Goal: Task Accomplishment & Management: Manage account settings

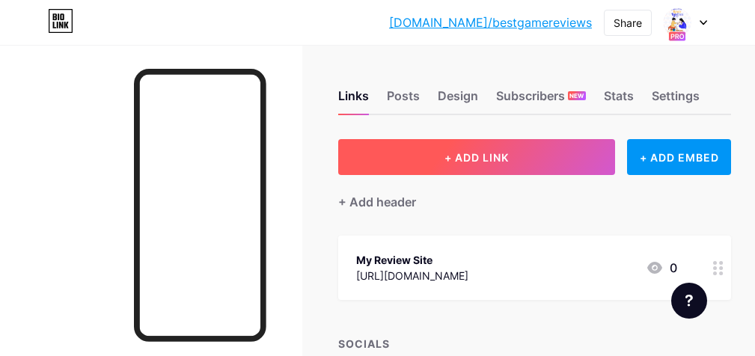
click at [491, 156] on span "+ ADD LINK" at bounding box center [476, 157] width 64 height 13
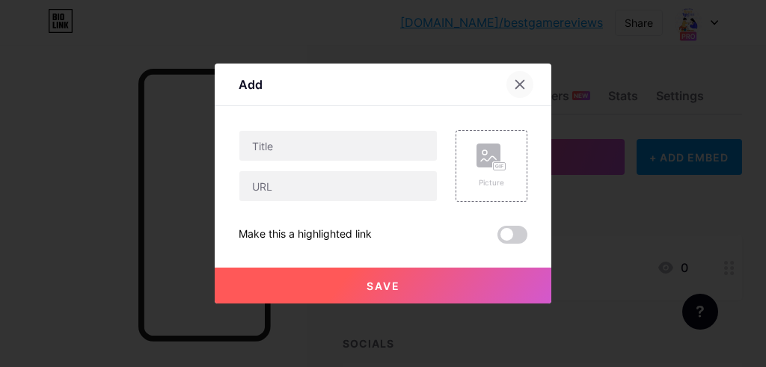
click at [514, 90] on icon at bounding box center [520, 85] width 12 height 12
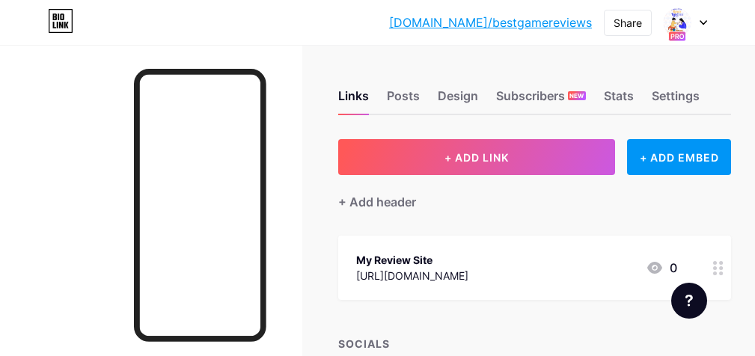
click at [707, 22] on div "bio.link/bestga... bio.link/bestgamereviews Share Switch accounts Hussain bio.l…" at bounding box center [377, 22] width 755 height 27
click at [702, 20] on icon at bounding box center [702, 22] width 7 height 5
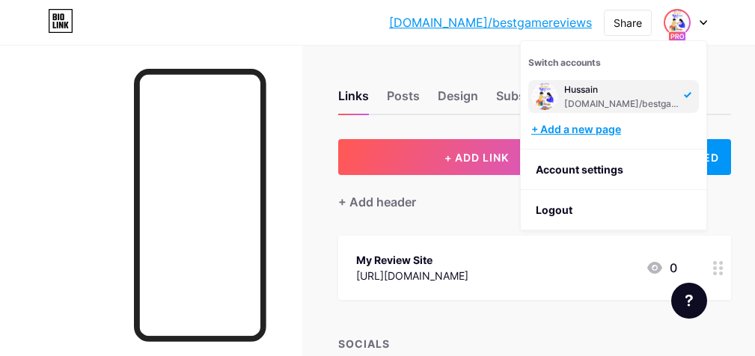
click at [601, 133] on div "+ Add a new page" at bounding box center [615, 129] width 168 height 15
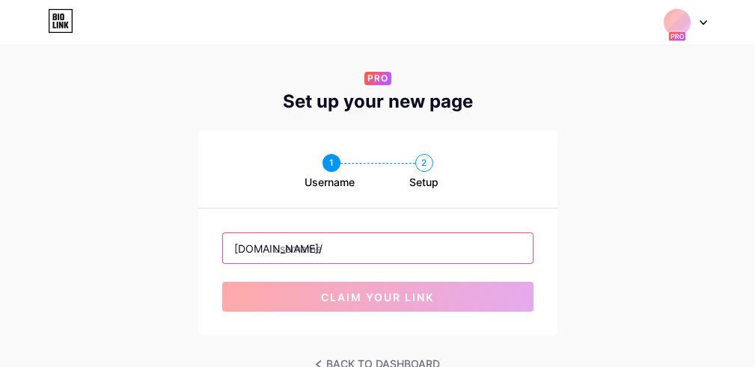
click at [377, 251] on input "text" at bounding box center [378, 248] width 310 height 30
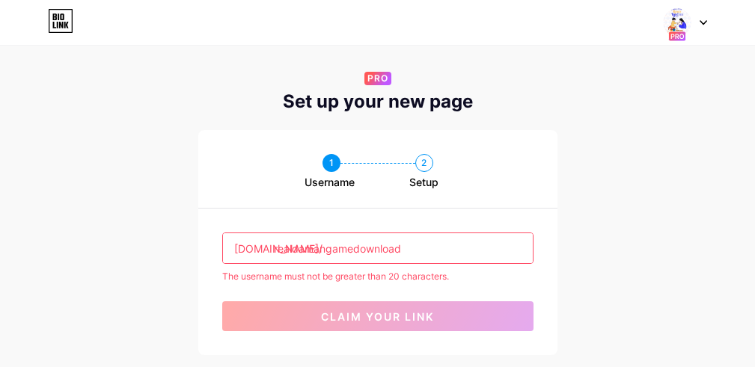
drag, startPoint x: 352, startPoint y: 249, endPoint x: 414, endPoint y: 247, distance: 61.4
click at [414, 247] on input "realdamangamedownload" at bounding box center [378, 248] width 310 height 30
drag, startPoint x: 292, startPoint y: 253, endPoint x: 218, endPoint y: 208, distance: 86.6
click at [225, 218] on div "bio.link/ realdamangamedownload The username must not be greater than 20 charac…" at bounding box center [377, 282] width 359 height 147
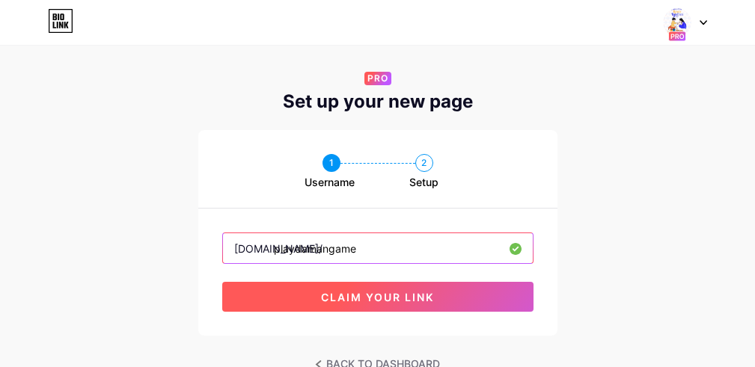
type input "playdamangame"
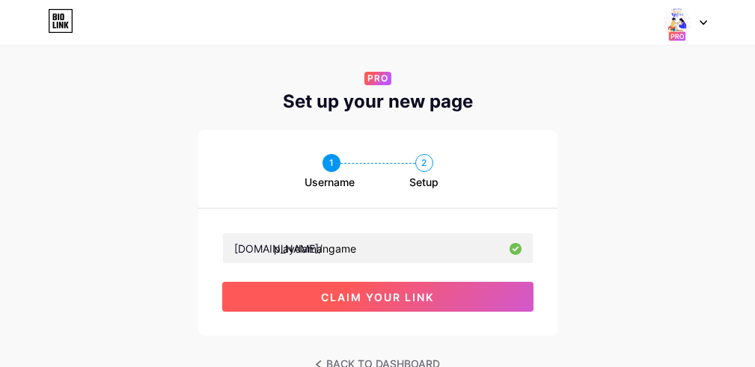
click at [359, 303] on span "claim your link" at bounding box center [377, 297] width 113 height 13
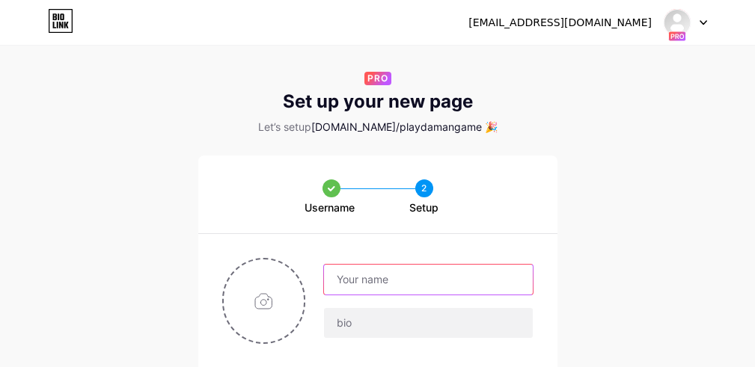
click at [470, 285] on input "text" at bounding box center [428, 280] width 208 height 30
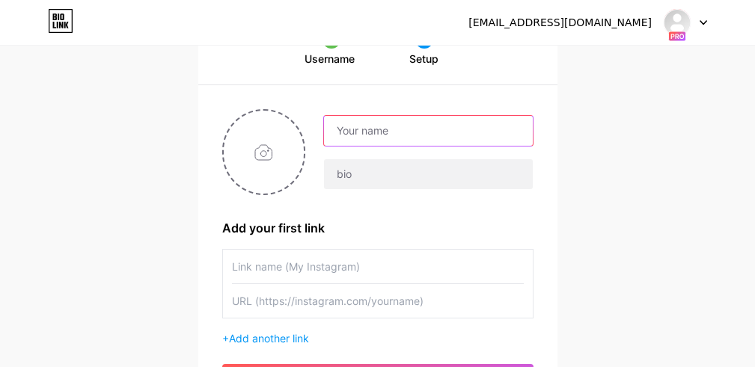
scroll to position [150, 0]
click at [420, 140] on input "text" at bounding box center [428, 130] width 208 height 30
click at [362, 133] on input "text" at bounding box center [428, 130] width 208 height 30
type input "Daman Admin"
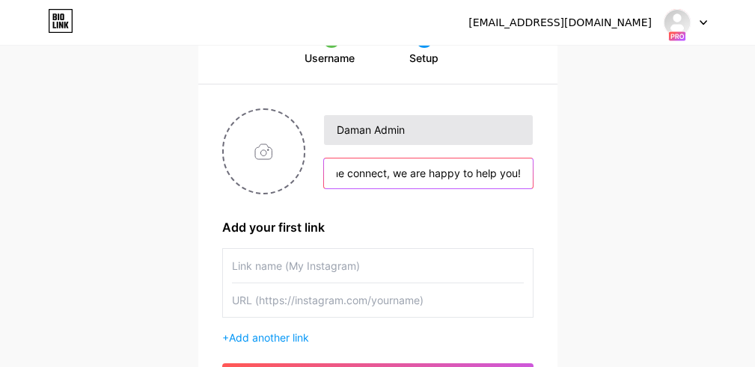
scroll to position [0, 174]
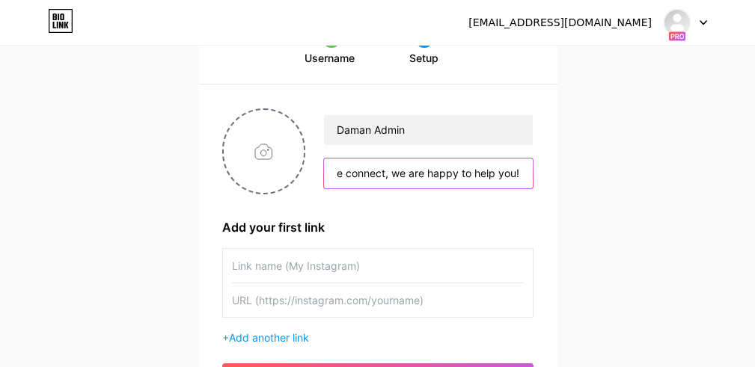
type input "Hi, welcome to the real daman game connect, we are happy to help you!"
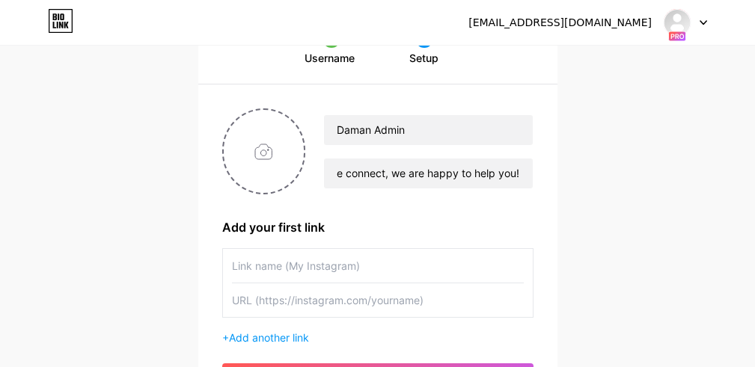
scroll to position [0, 0]
click at [360, 267] on input "text" at bounding box center [378, 266] width 292 height 34
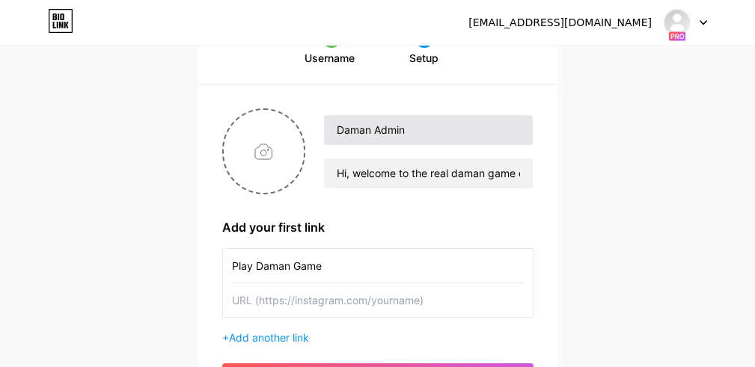
type input "Play Daman Game"
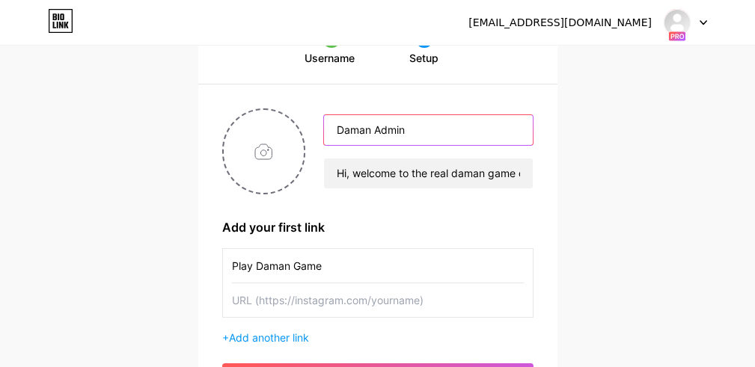
click at [371, 134] on input "Daman Admin" at bounding box center [428, 130] width 208 height 30
type input "Daman Game Admin"
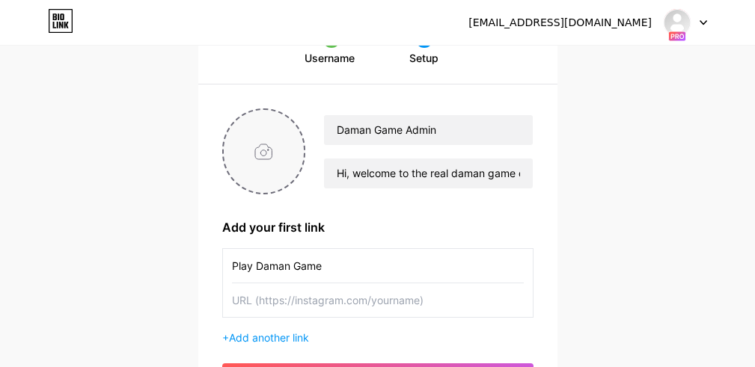
click at [269, 159] on input "file" at bounding box center [264, 151] width 81 height 83
click at [266, 165] on input "file" at bounding box center [264, 151] width 81 height 83
type input "C:\fakepath\cropped-Daman-Logo-150x150-1.webp"
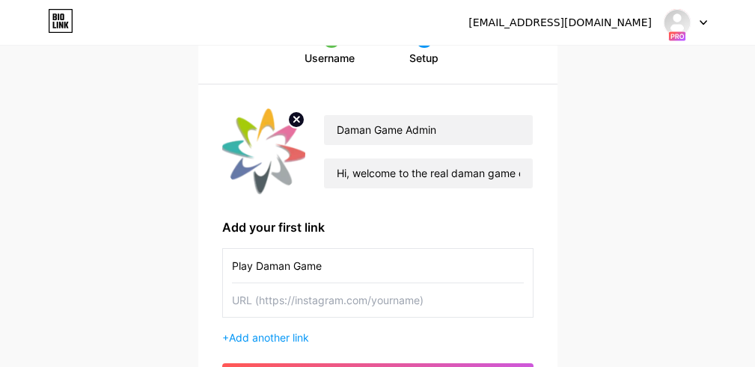
click at [295, 301] on input "text" at bounding box center [378, 300] width 292 height 34
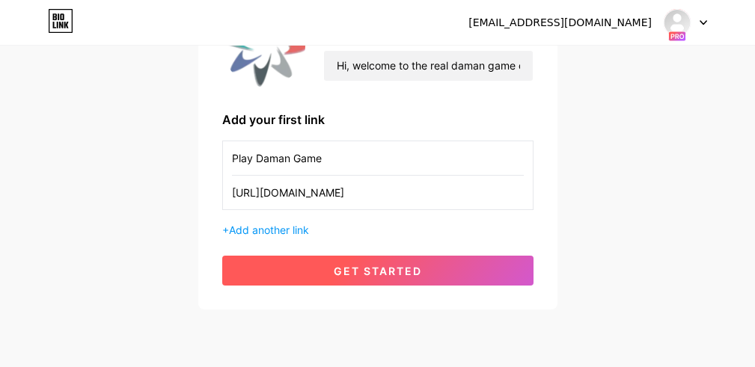
scroll to position [260, 0]
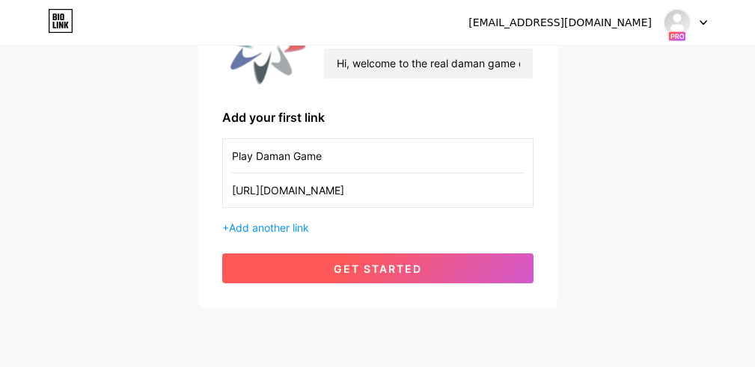
type input "[URL][DOMAIN_NAME]"
click at [448, 273] on button "get started" at bounding box center [377, 269] width 311 height 30
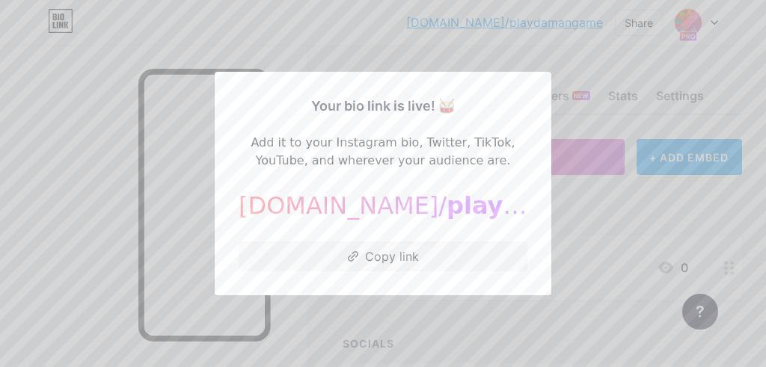
click at [665, 177] on div at bounding box center [383, 183] width 766 height 367
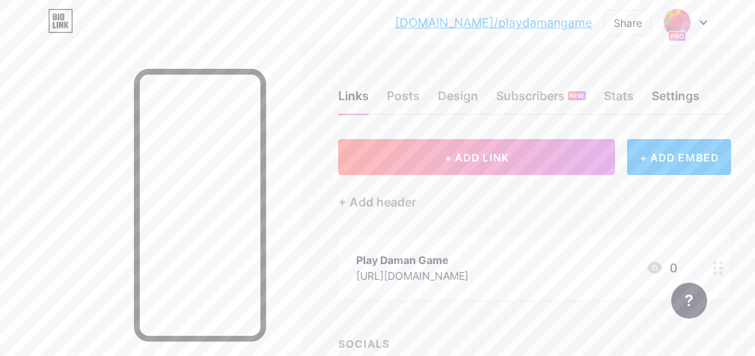
click at [685, 95] on div "Settings" at bounding box center [675, 100] width 48 height 27
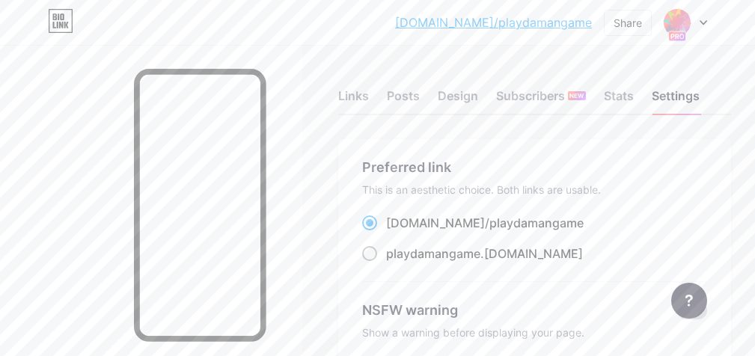
click at [419, 253] on span "playdamangame" at bounding box center [433, 253] width 94 height 15
click at [396, 263] on input "playdamangame .bio.link" at bounding box center [391, 268] width 10 height 10
radio input "true"
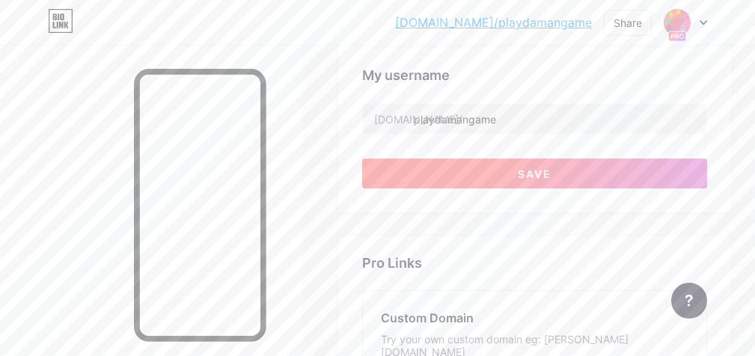
click at [571, 165] on button "Save" at bounding box center [534, 174] width 345 height 30
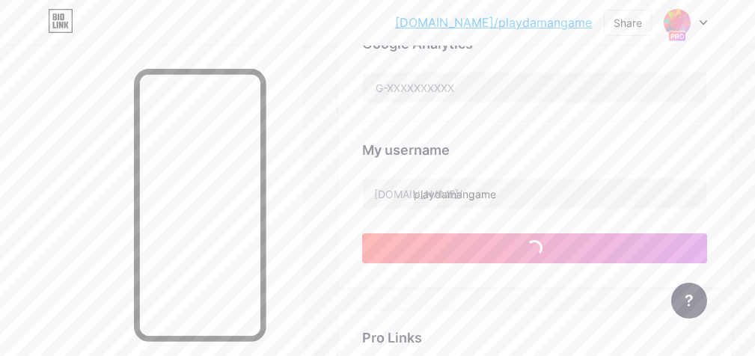
scroll to position [358, 0]
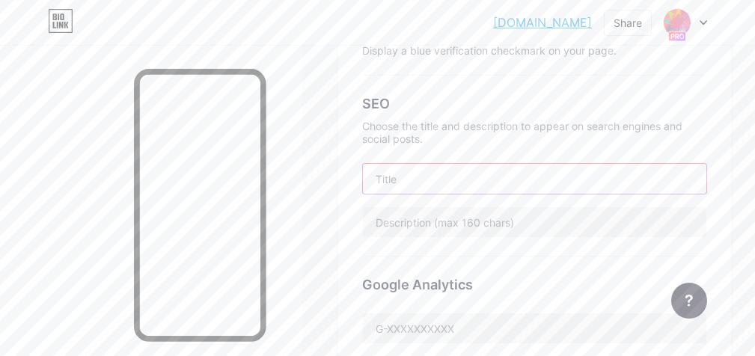
click at [465, 165] on input "text" at bounding box center [534, 179] width 343 height 30
type input "D"
type input "Real Daman Game Download"
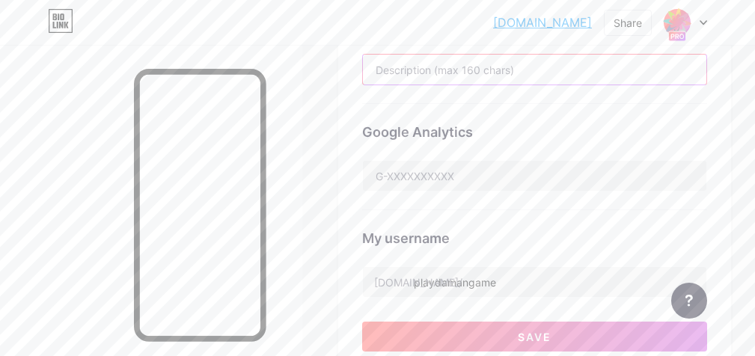
scroll to position [432, 0]
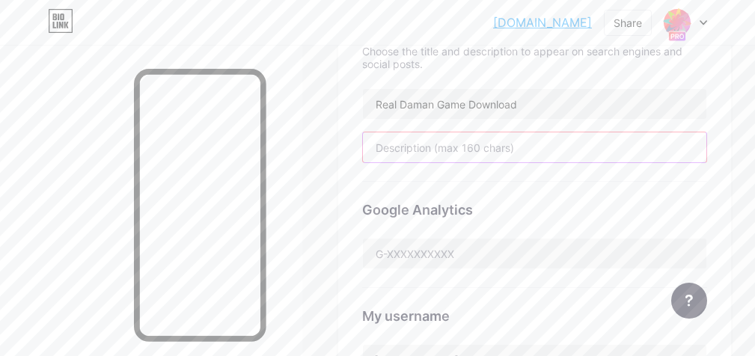
click at [607, 152] on input "text" at bounding box center [534, 147] width 343 height 30
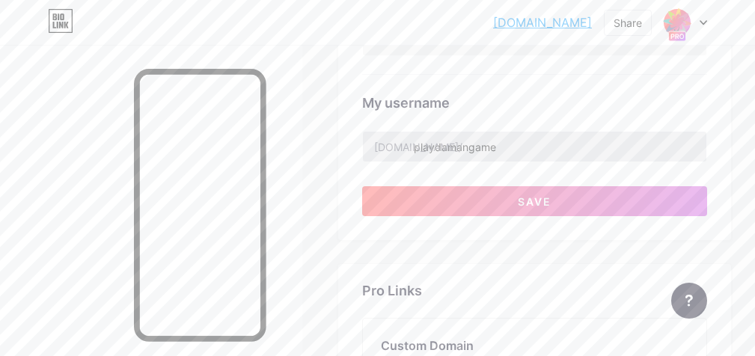
scroll to position [732, 0]
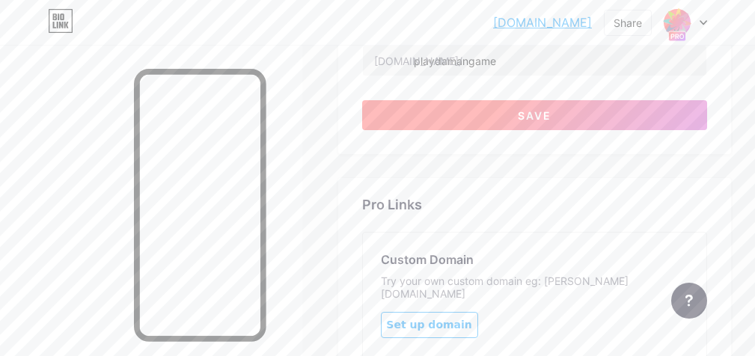
type input "Ypu asked and we delivered! Here are the safe and trusted Real Daman Game Downl…"
click at [626, 105] on button "Save" at bounding box center [534, 115] width 345 height 30
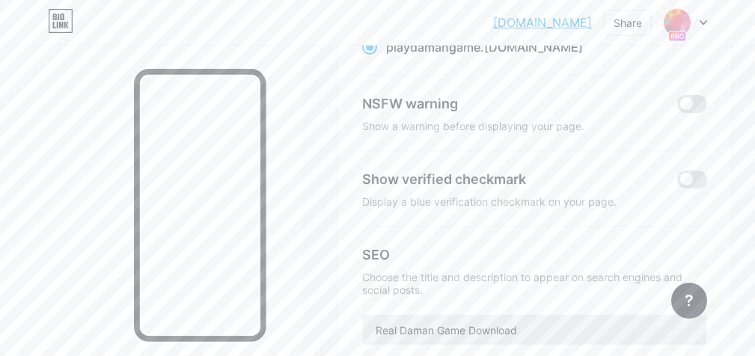
scroll to position [208, 0]
click at [707, 174] on span at bounding box center [692, 178] width 30 height 18
click at [677, 182] on input "checkbox" at bounding box center [677, 182] width 0 height 0
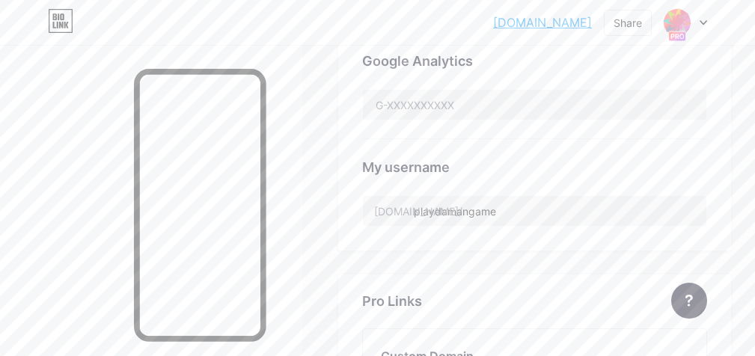
scroll to position [582, 0]
click at [505, 98] on input "text" at bounding box center [534, 104] width 343 height 30
click at [521, 22] on link "[DOMAIN_NAME]" at bounding box center [542, 22] width 99 height 18
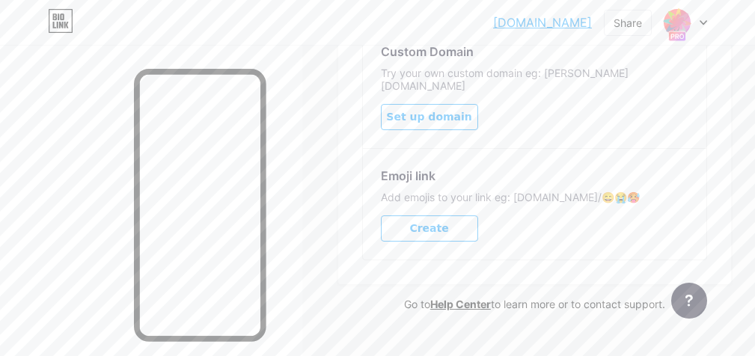
scroll to position [453, 0]
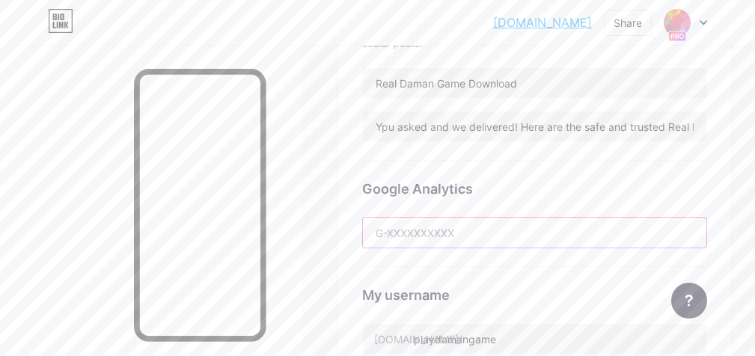
click at [527, 236] on input "text" at bounding box center [534, 233] width 343 height 30
paste input "G-JG3NV2TEDR"
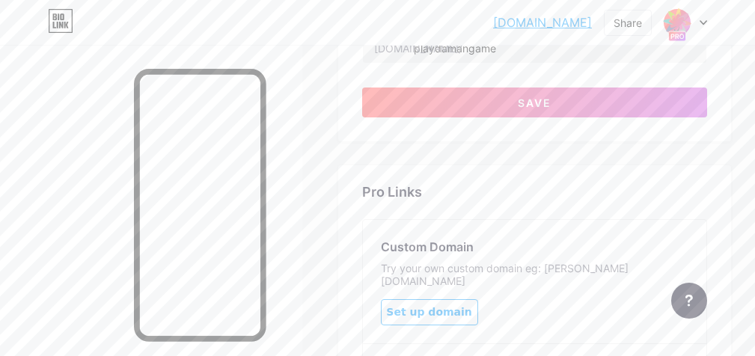
scroll to position [678, 0]
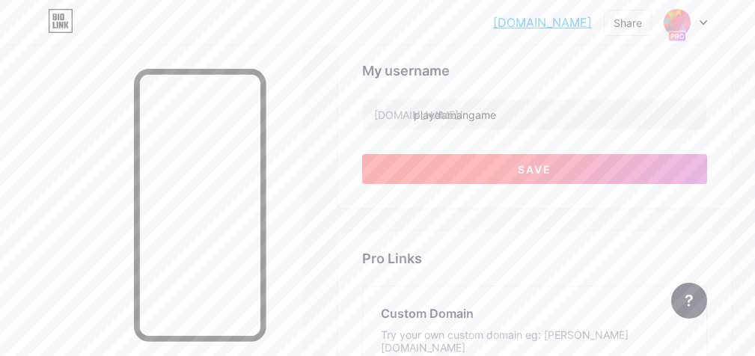
type input "G-JG3NV2TEDR"
click at [564, 164] on button "Save" at bounding box center [534, 169] width 345 height 30
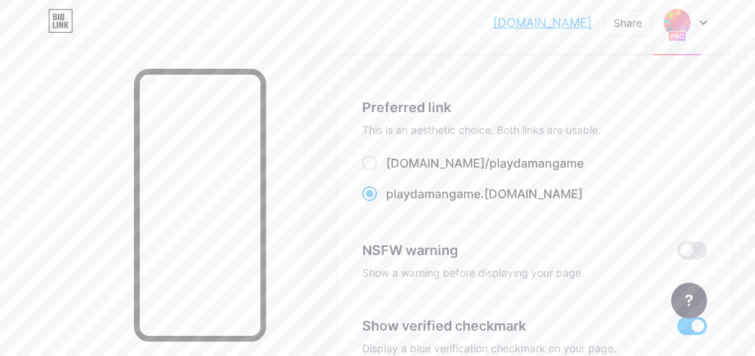
scroll to position [0, 0]
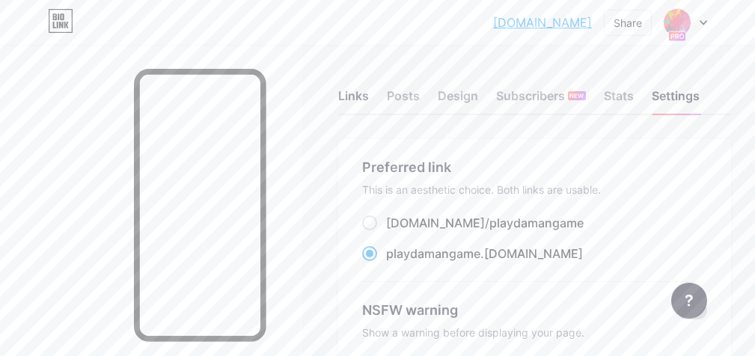
click at [360, 96] on div "Links" at bounding box center [353, 100] width 31 height 27
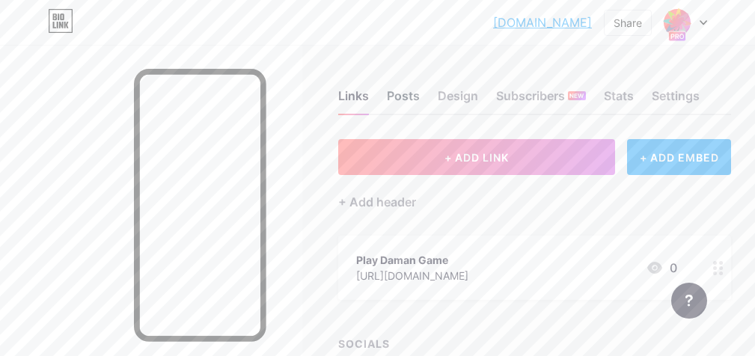
click at [416, 94] on div "Posts" at bounding box center [403, 100] width 33 height 27
click at [465, 98] on div "Design" at bounding box center [458, 100] width 40 height 27
click at [529, 93] on div "Subscribers NEW" at bounding box center [541, 100] width 90 height 27
click at [623, 93] on div "Stats" at bounding box center [619, 100] width 30 height 27
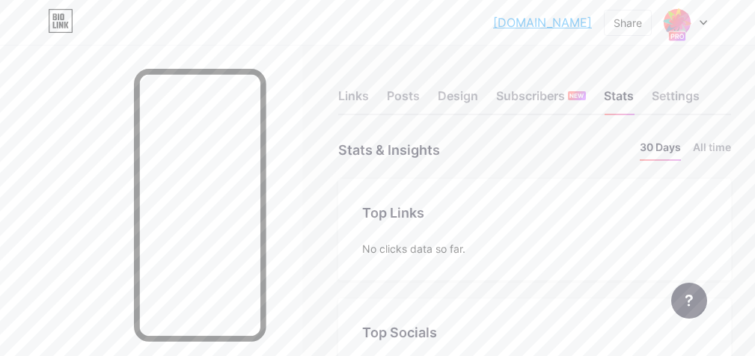
scroll to position [356, 755]
click at [673, 100] on div "Settings" at bounding box center [675, 100] width 48 height 27
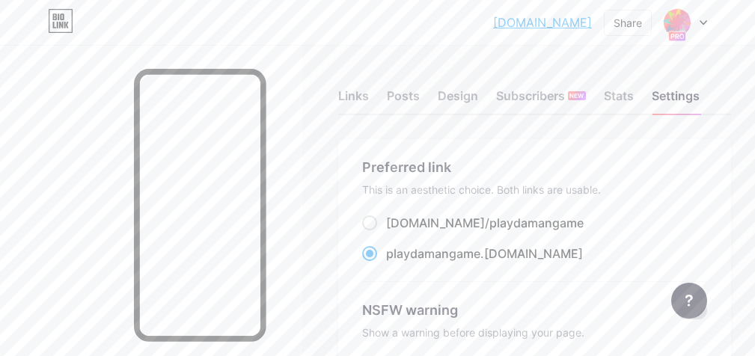
click at [702, 22] on icon at bounding box center [702, 22] width 7 height 5
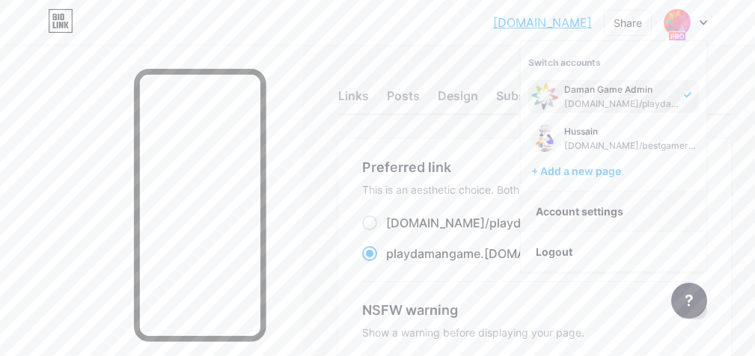
click at [637, 212] on link "Account settings" at bounding box center [613, 211] width 185 height 40
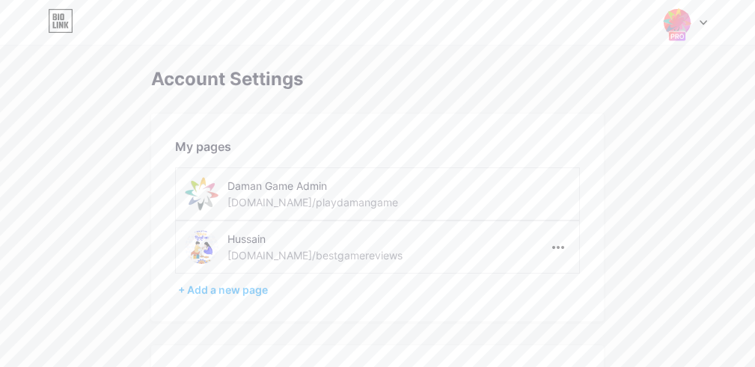
click at [64, 19] on icon at bounding box center [62, 16] width 4 height 7
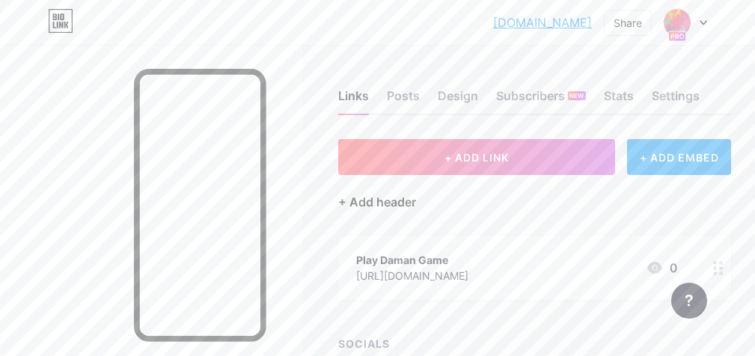
click at [378, 199] on div "+ Add header" at bounding box center [377, 202] width 78 height 18
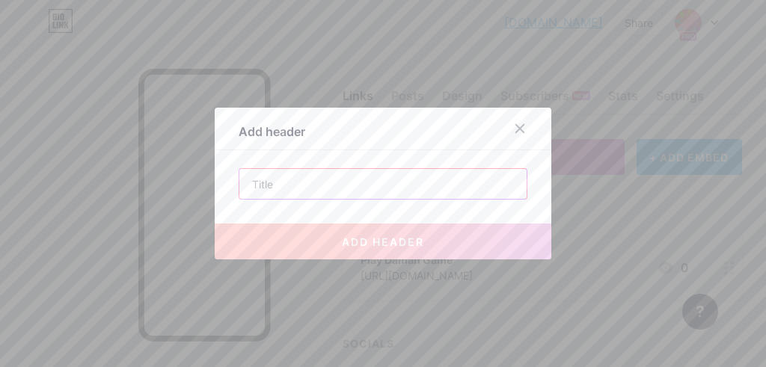
click at [331, 182] on input "text" at bounding box center [382, 184] width 287 height 30
click at [520, 127] on icon at bounding box center [520, 129] width 12 height 12
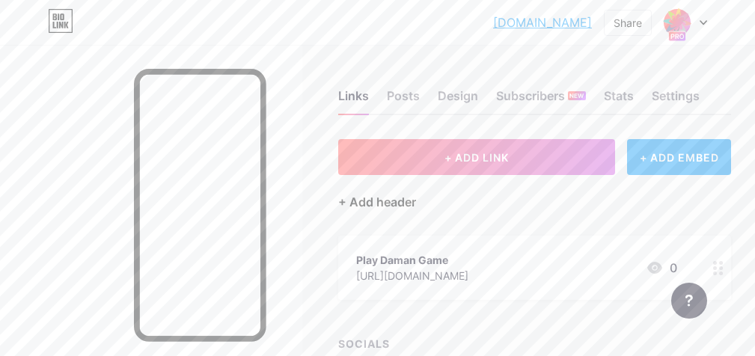
click at [388, 206] on div "+ Add header" at bounding box center [377, 202] width 78 height 18
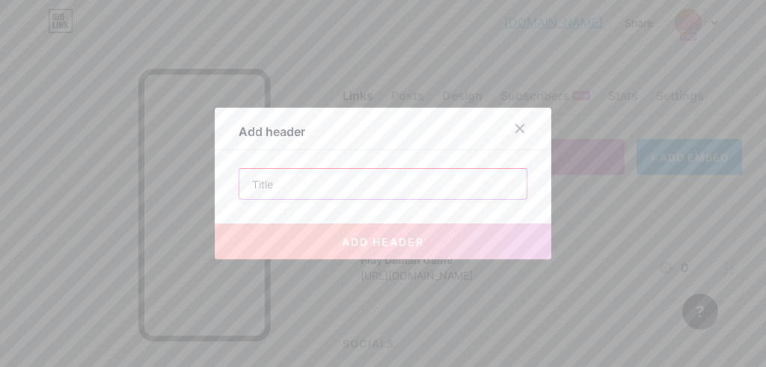
click at [382, 185] on input "text" at bounding box center [382, 184] width 287 height 30
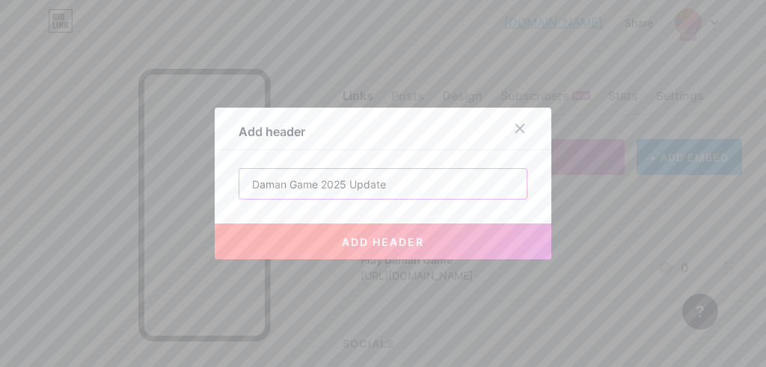
type input "Daman Game 2025 Update"
click at [381, 234] on button "add header" at bounding box center [383, 242] width 337 height 36
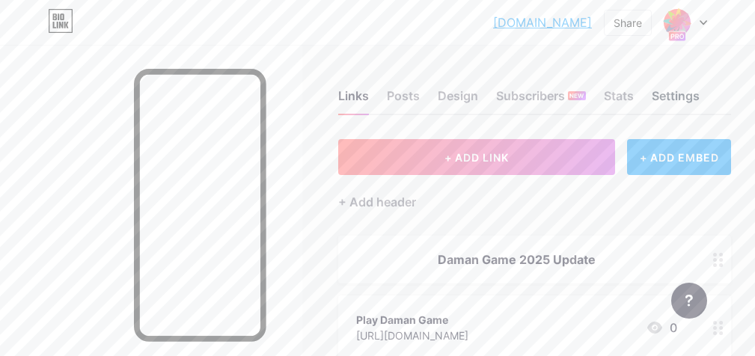
click at [687, 94] on div "Settings" at bounding box center [675, 100] width 48 height 27
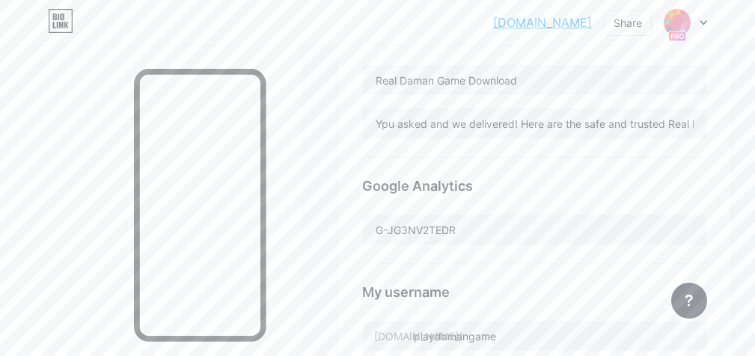
scroll to position [598, 0]
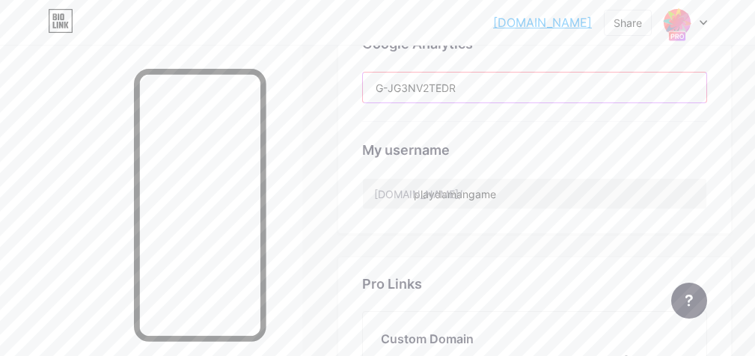
click at [543, 90] on input "G-JG3NV2TEDR" at bounding box center [534, 88] width 343 height 30
click at [556, 129] on div "My username bio.link/ playdamangame" at bounding box center [534, 166] width 345 height 88
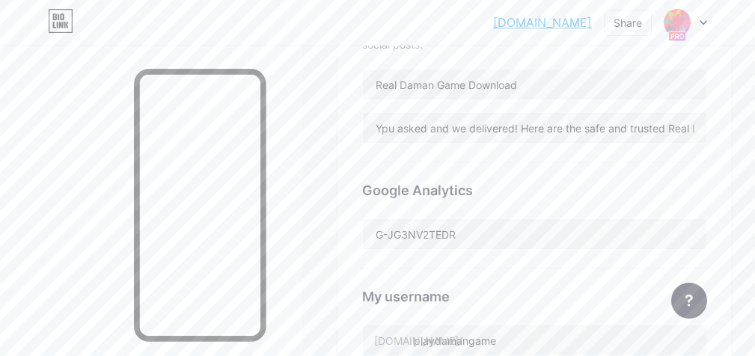
scroll to position [378, 0]
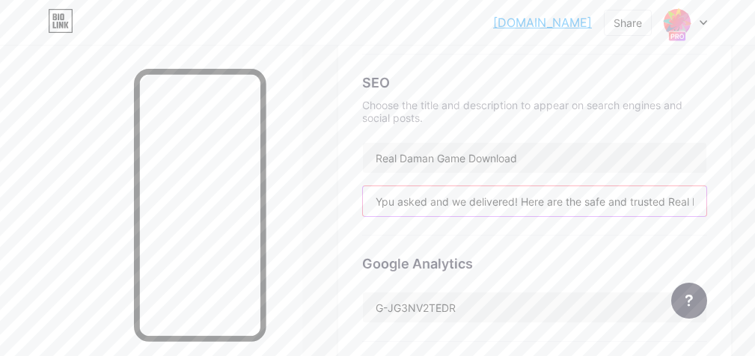
click at [389, 201] on input "Ypu asked and we delivered! Here are the safe and trusted Real Daman Game Downl…" at bounding box center [534, 201] width 343 height 30
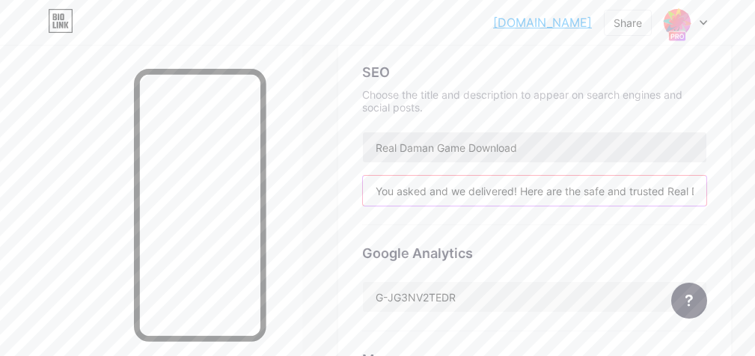
scroll to position [752, 0]
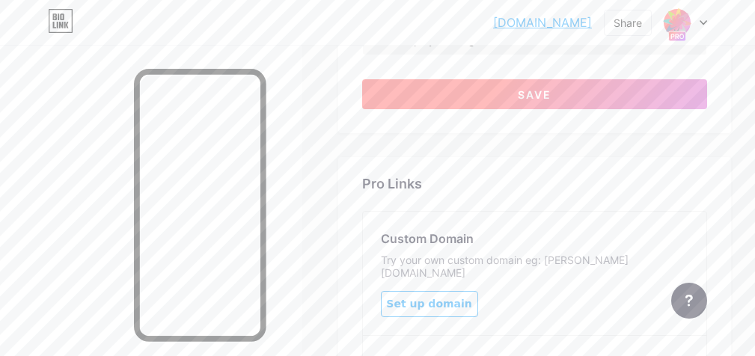
type input "You asked and we delivered! Here are the safe and trusted Real Daman Game Downl…"
click at [610, 81] on button "Save" at bounding box center [534, 94] width 345 height 30
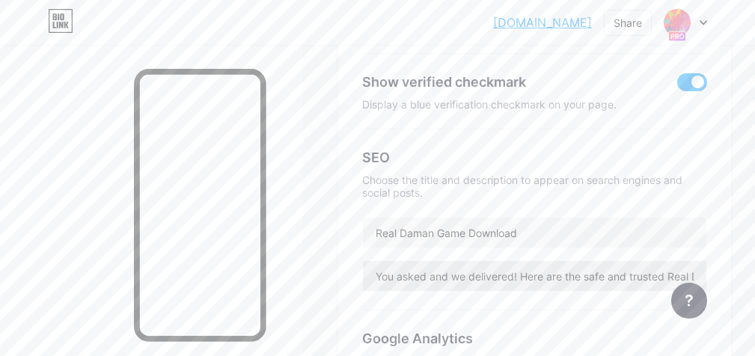
scroll to position [0, 0]
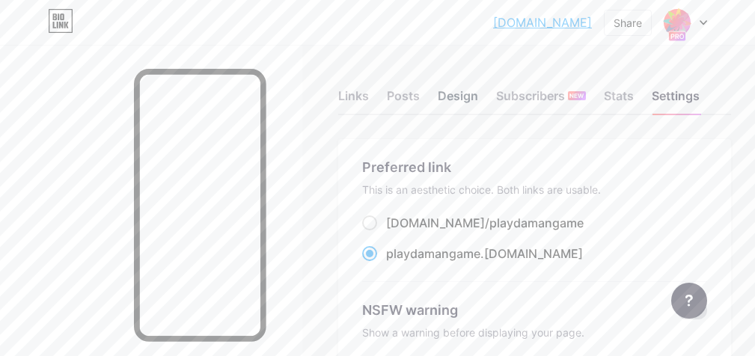
click at [443, 91] on div "Design" at bounding box center [458, 100] width 40 height 27
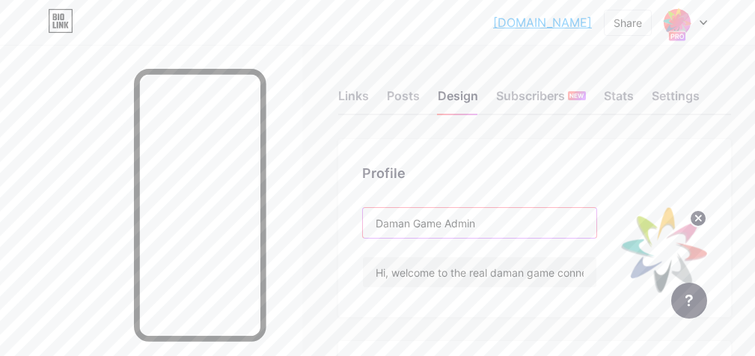
drag, startPoint x: 495, startPoint y: 223, endPoint x: 450, endPoint y: 218, distance: 45.1
click at [450, 218] on input "Daman Game Admin" at bounding box center [479, 223] width 233 height 30
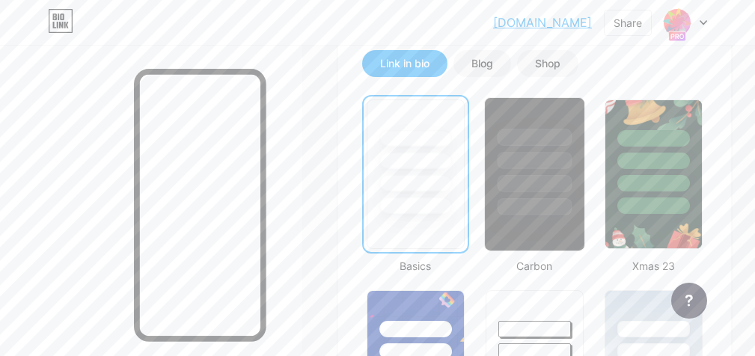
scroll to position [374, 0]
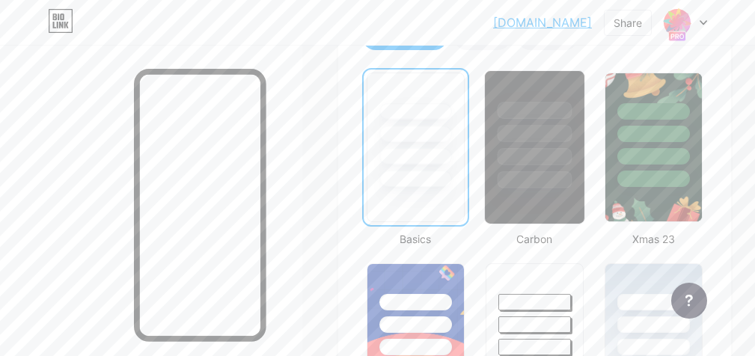
click at [559, 171] on div at bounding box center [534, 179] width 75 height 17
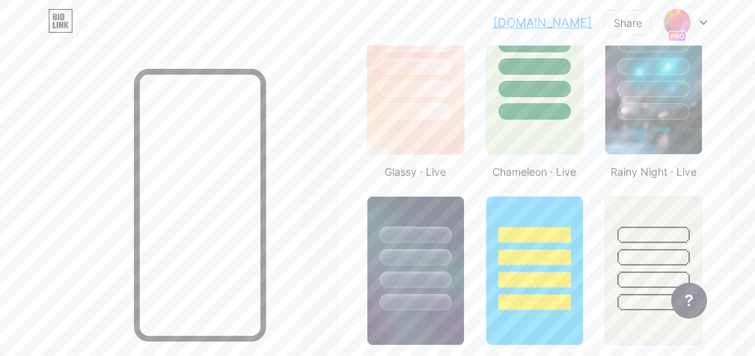
scroll to position [898, 0]
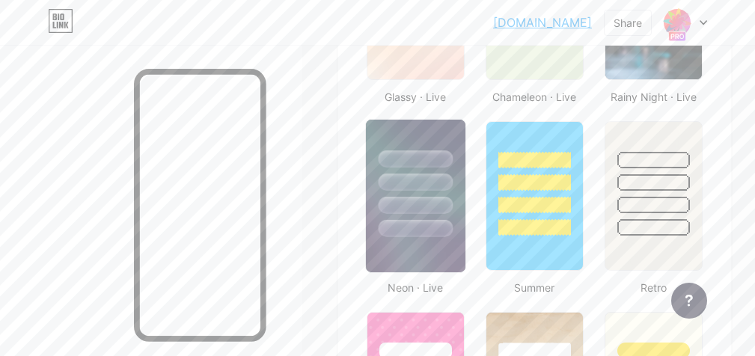
click at [443, 183] on div at bounding box center [415, 182] width 75 height 17
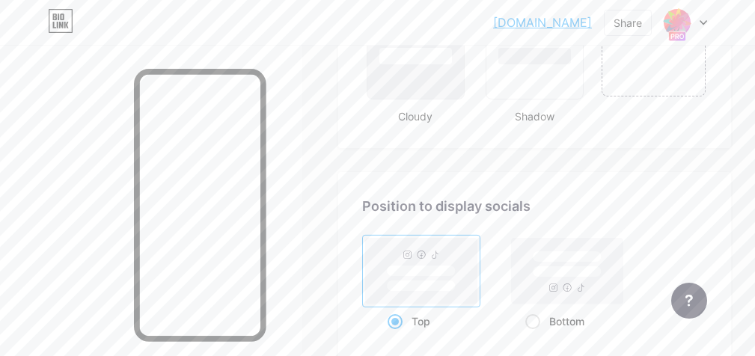
scroll to position [1795, 0]
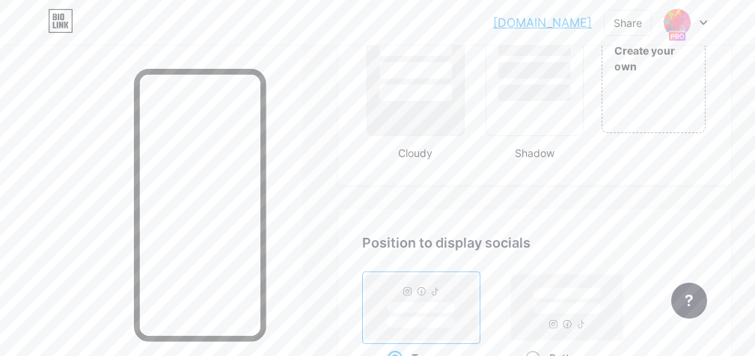
click at [562, 299] on rect at bounding box center [566, 293] width 69 height 11
radio input "true"
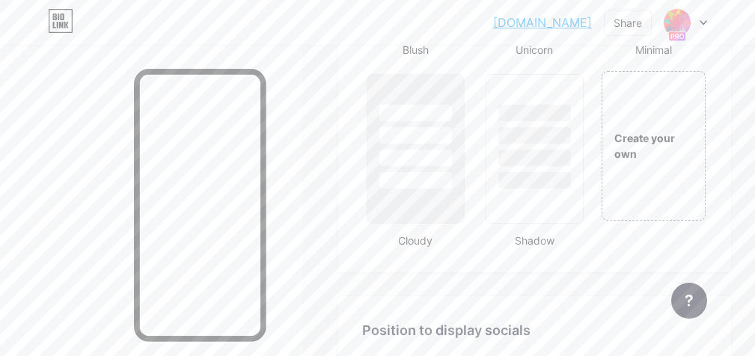
scroll to position [1695, 0]
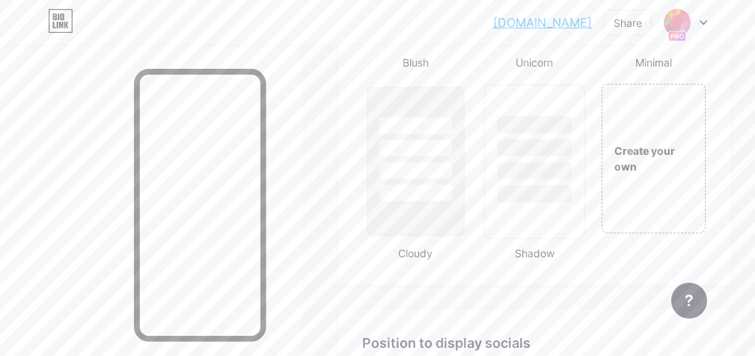
click at [555, 183] on div at bounding box center [534, 143] width 99 height 117
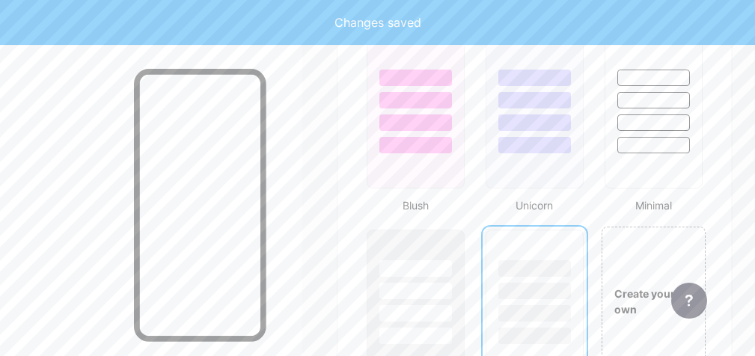
scroll to position [1545, 0]
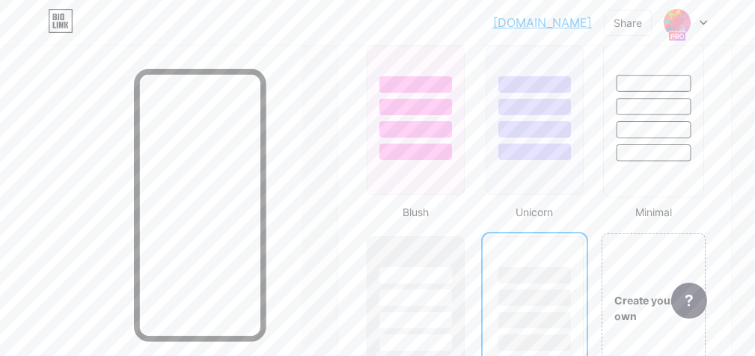
click at [681, 125] on div at bounding box center [653, 129] width 75 height 17
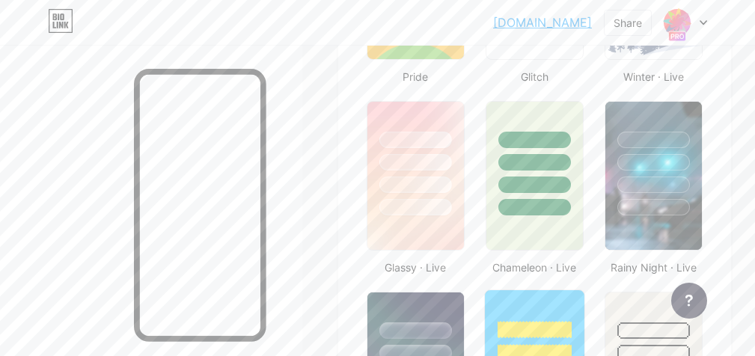
scroll to position [723, 0]
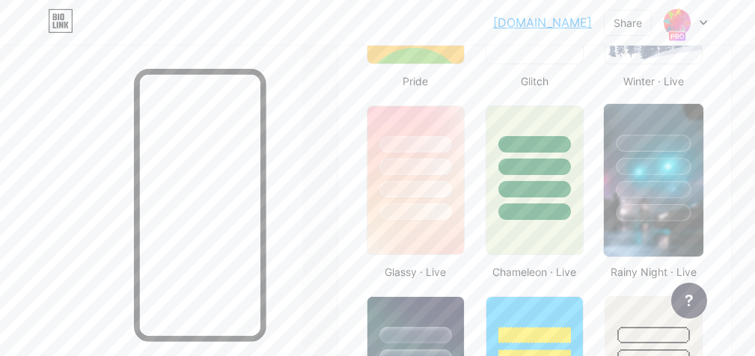
click at [652, 179] on div at bounding box center [653, 162] width 99 height 117
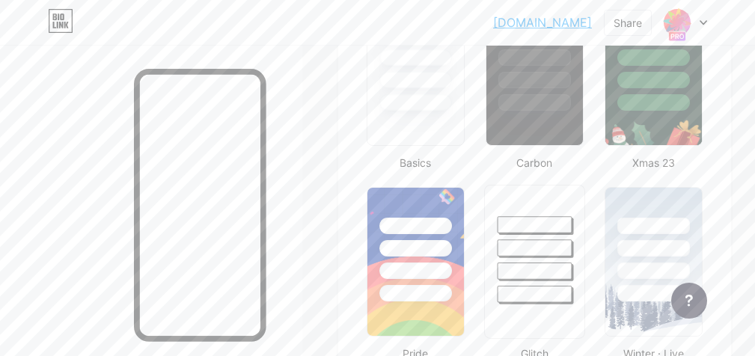
scroll to position [423, 0]
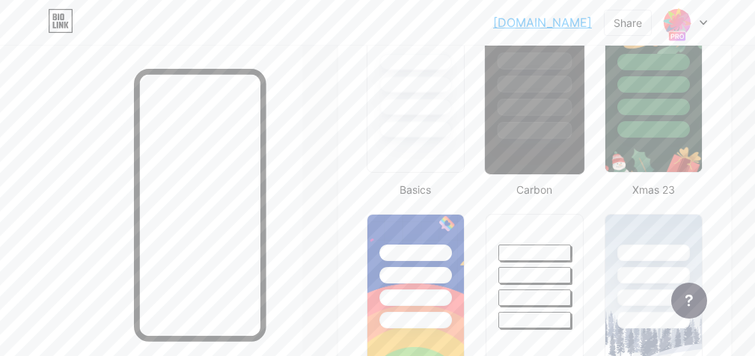
click at [551, 136] on div at bounding box center [534, 130] width 75 height 17
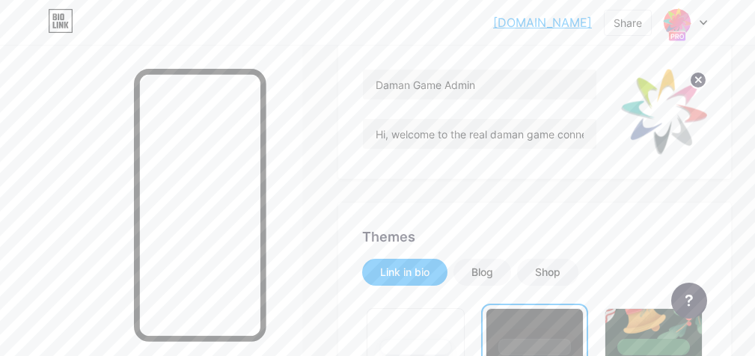
scroll to position [299, 0]
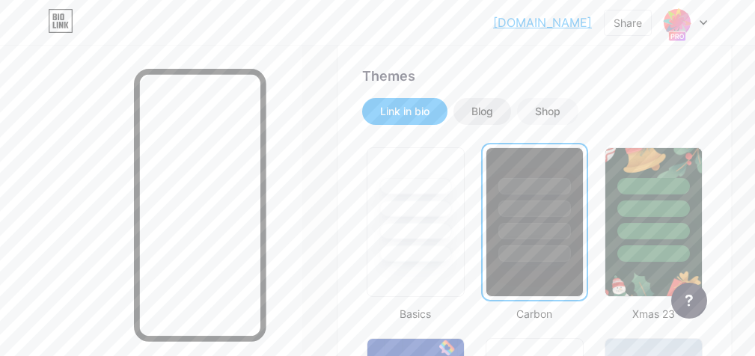
click at [491, 110] on div "Blog" at bounding box center [482, 111] width 22 height 15
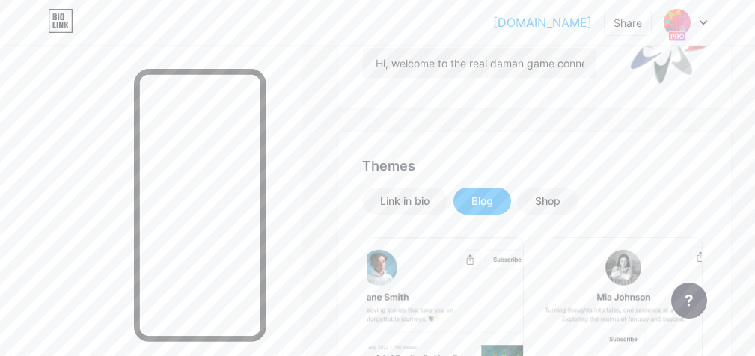
scroll to position [0, 0]
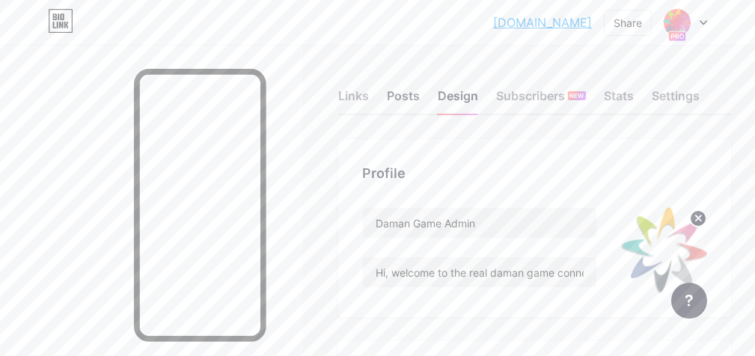
click at [404, 95] on div "Posts" at bounding box center [403, 100] width 33 height 27
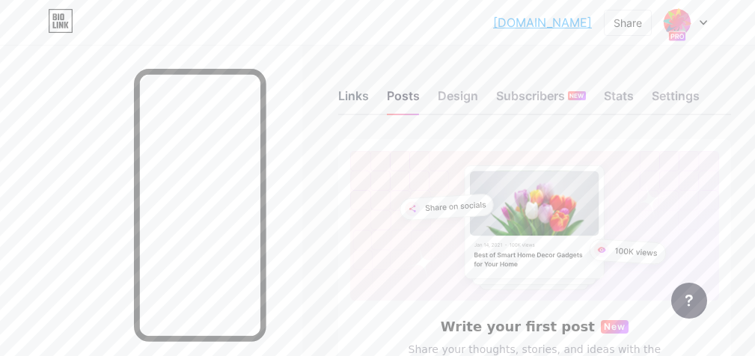
click at [364, 95] on div "Links" at bounding box center [353, 100] width 31 height 27
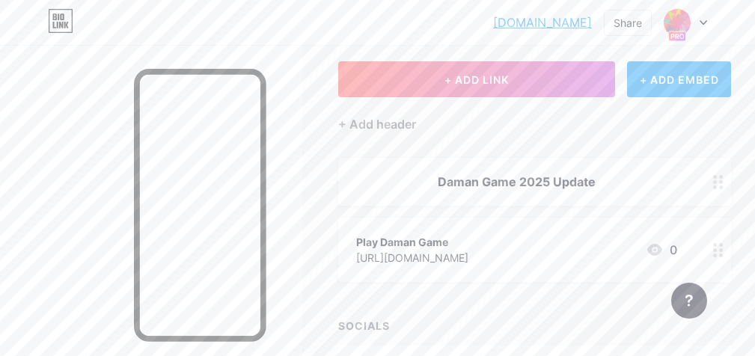
scroll to position [177, 0]
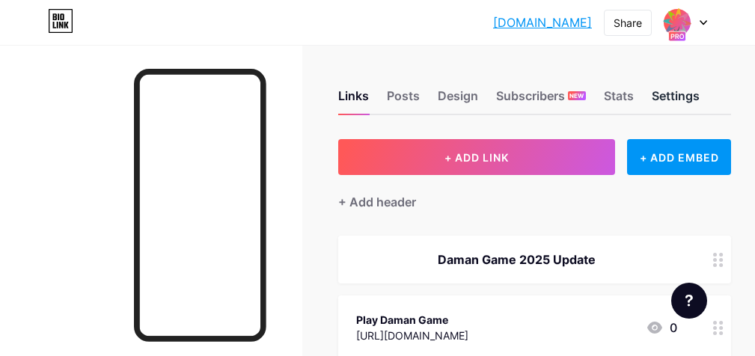
click at [681, 94] on div "Settings" at bounding box center [675, 100] width 48 height 27
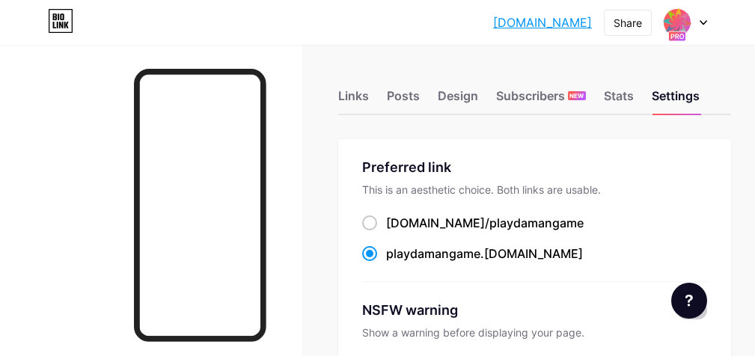
click at [705, 24] on icon at bounding box center [702, 22] width 7 height 5
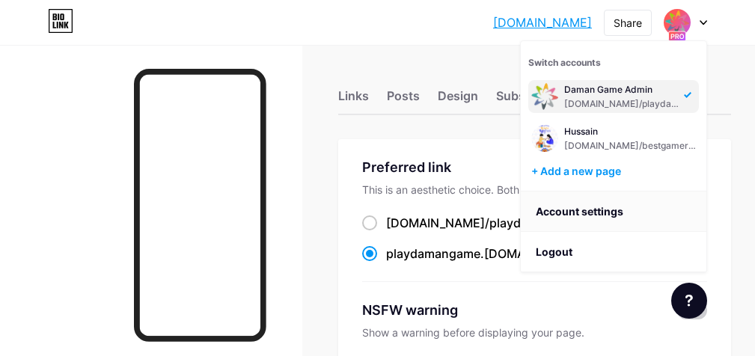
click at [625, 203] on link "Account settings" at bounding box center [613, 211] width 185 height 40
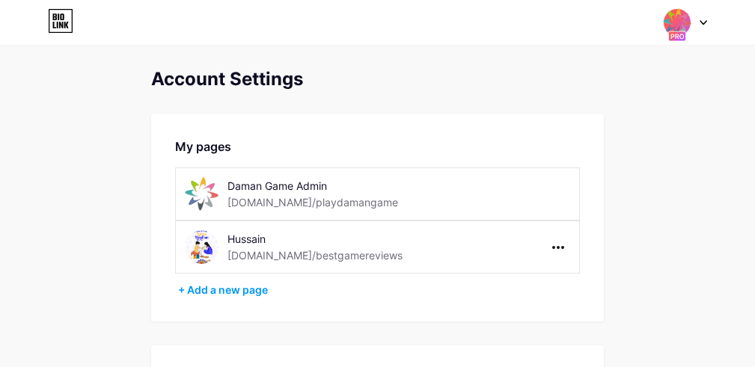
click at [403, 201] on div "Daman Game Admin [DOMAIN_NAME]/playdamangame" at bounding box center [334, 194] width 215 height 34
click at [320, 200] on div "[DOMAIN_NAME]/playdamangame" at bounding box center [312, 202] width 171 height 16
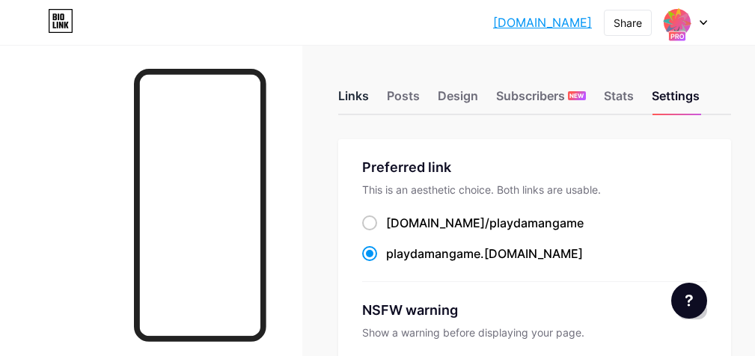
click at [358, 96] on div "Links" at bounding box center [353, 100] width 31 height 27
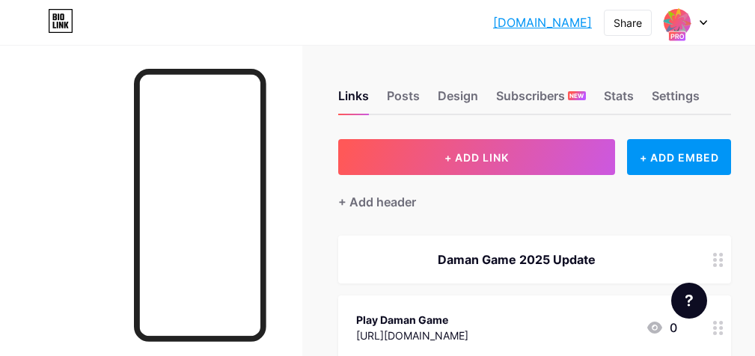
click at [692, 19] on div at bounding box center [684, 22] width 43 height 27
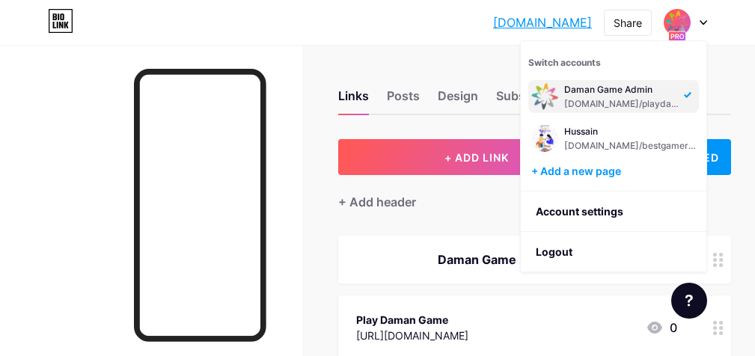
click at [630, 101] on div "[DOMAIN_NAME]/playdamangame" at bounding box center [621, 104] width 115 height 12
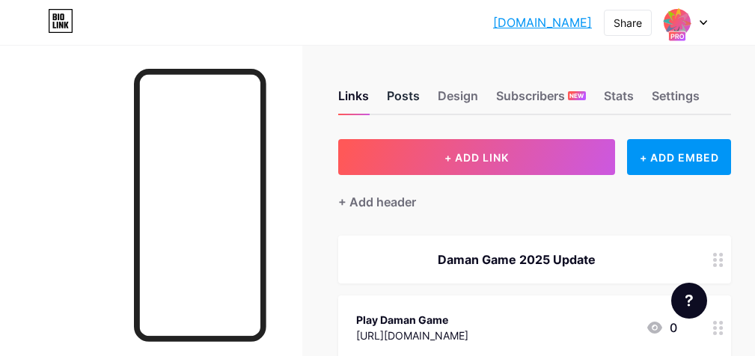
click at [411, 96] on div "Posts" at bounding box center [403, 100] width 33 height 27
click at [460, 92] on div "Design" at bounding box center [458, 100] width 40 height 27
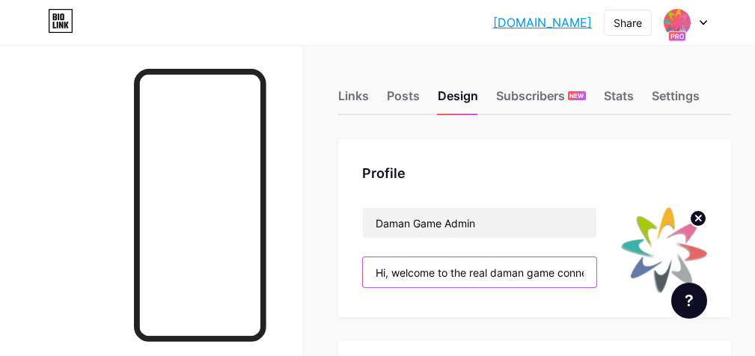
click at [515, 275] on input "Hi, welcome to the real daman game connect, we are happy to help you!" at bounding box center [479, 272] width 233 height 30
drag, startPoint x: 563, startPoint y: 275, endPoint x: 462, endPoint y: 263, distance: 101.7
click at [462, 263] on input "Hi, welcome to the real daman game connect, we are happy to help you!" at bounding box center [479, 272] width 233 height 30
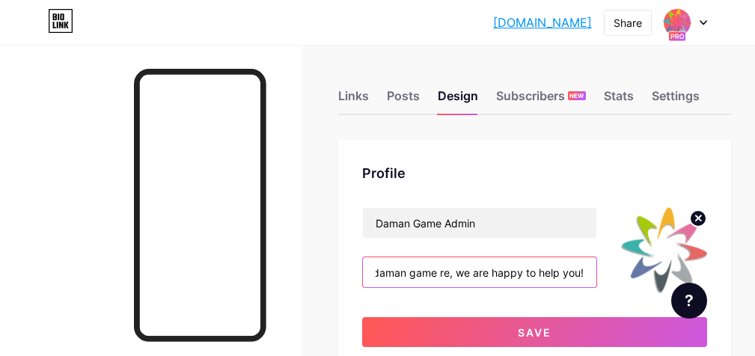
scroll to position [0, 105]
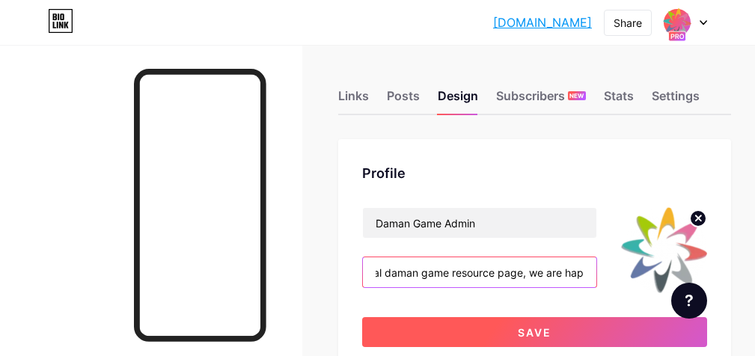
type input "Hi, welcome to the real daman game resource page, we are happy to help you!"
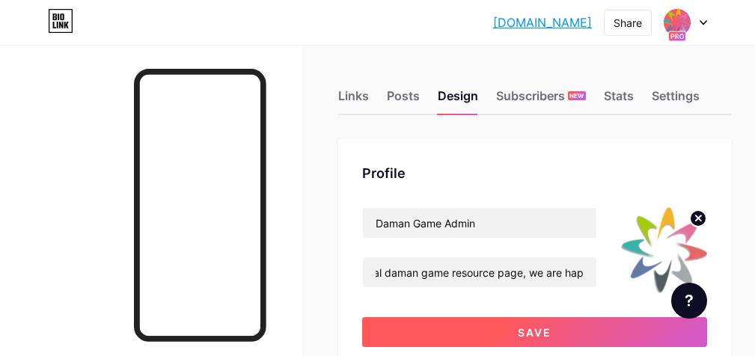
scroll to position [0, 0]
click at [578, 328] on button "Save" at bounding box center [534, 332] width 345 height 30
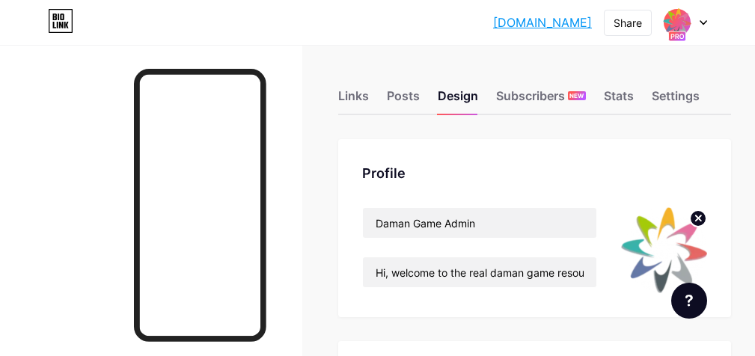
click at [696, 21] on div at bounding box center [684, 22] width 43 height 27
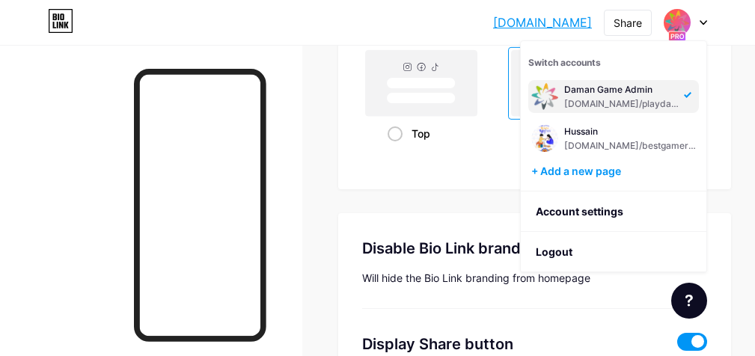
scroll to position [2143, 0]
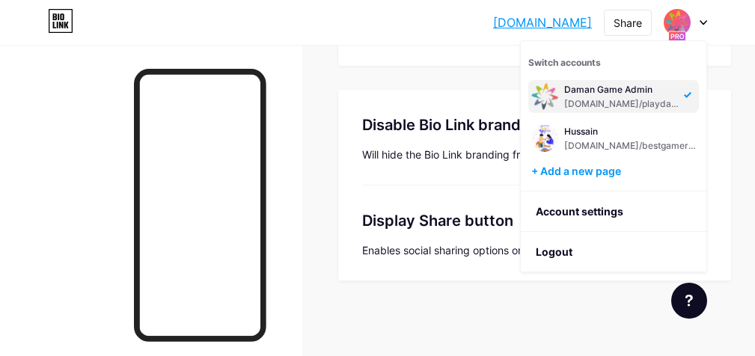
drag, startPoint x: 462, startPoint y: 304, endPoint x: 319, endPoint y: 164, distance: 199.9
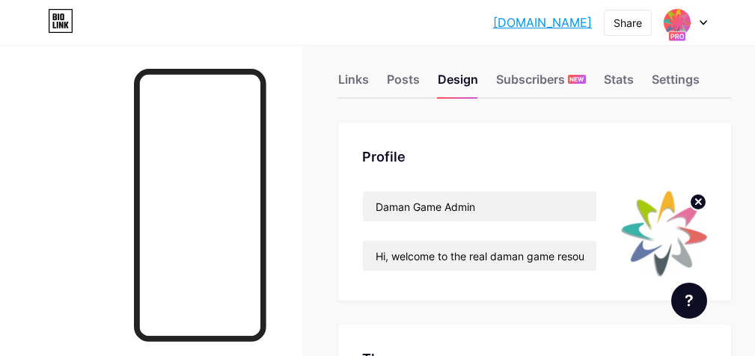
scroll to position [0, 0]
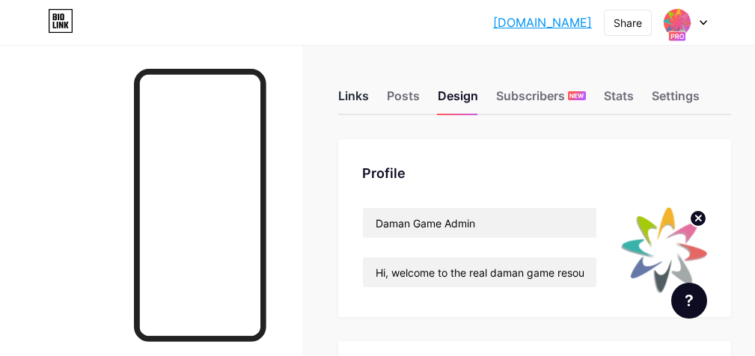
click at [369, 102] on div "Links" at bounding box center [353, 100] width 31 height 27
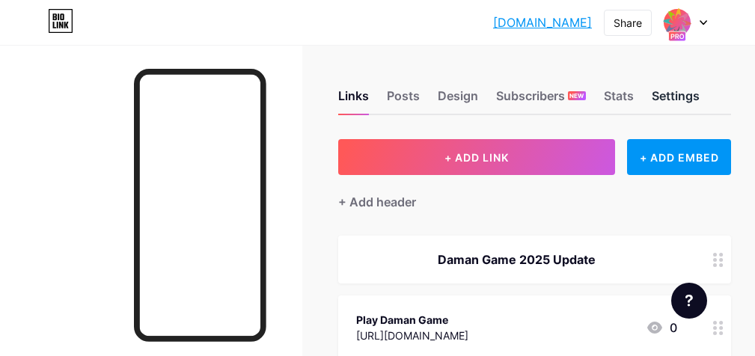
click at [681, 101] on div "Settings" at bounding box center [675, 100] width 48 height 27
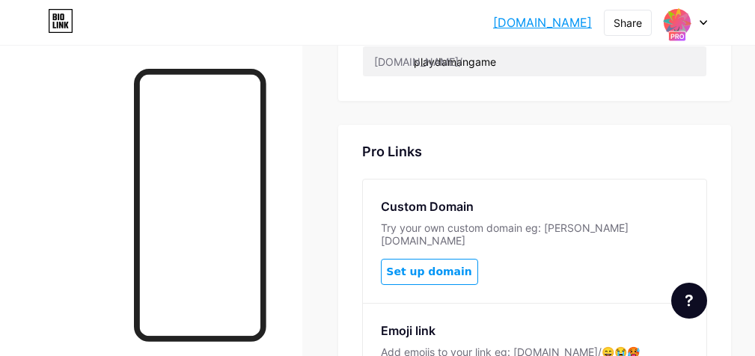
scroll to position [902, 0]
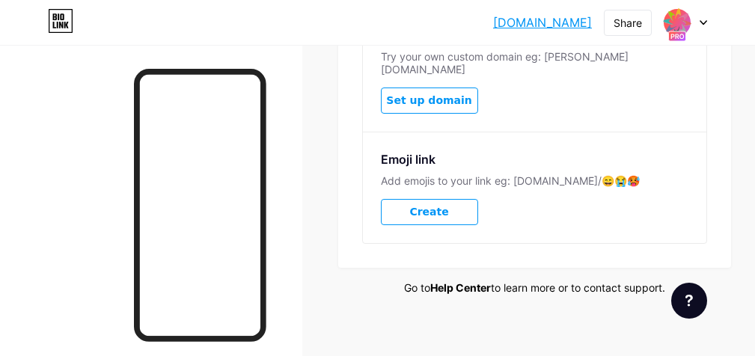
click at [481, 281] on link "Help Center" at bounding box center [460, 287] width 61 height 13
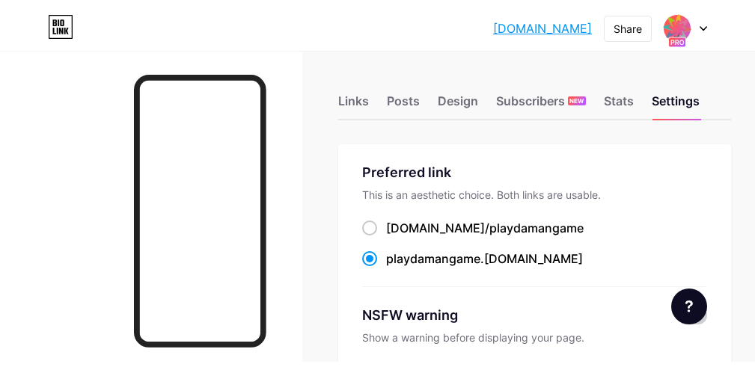
scroll to position [0, 0]
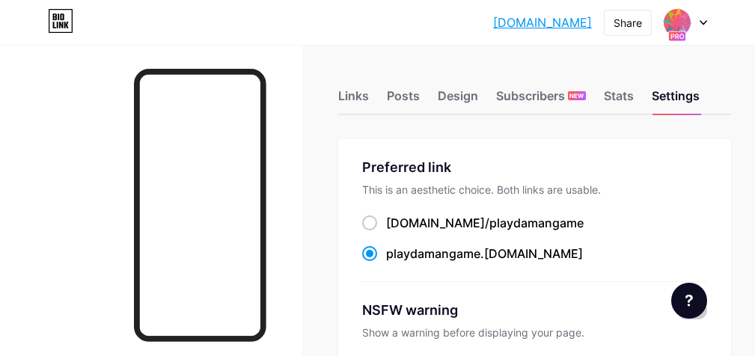
click at [698, 28] on div at bounding box center [684, 22] width 43 height 27
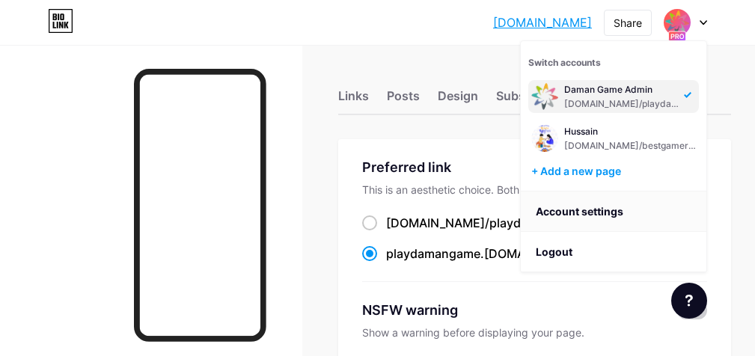
click at [631, 215] on link "Account settings" at bounding box center [613, 211] width 185 height 40
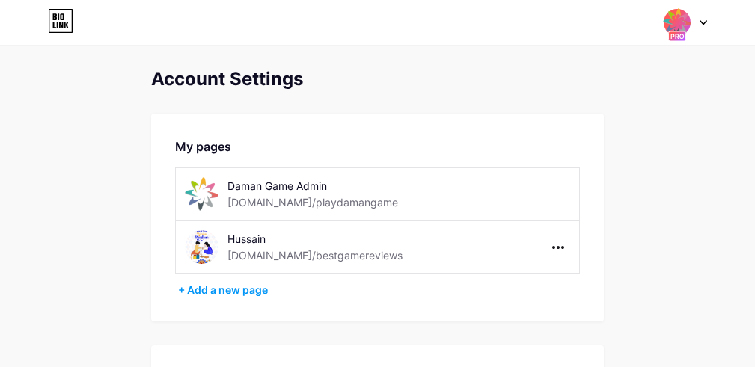
click at [61, 25] on icon at bounding box center [61, 25] width 4 height 7
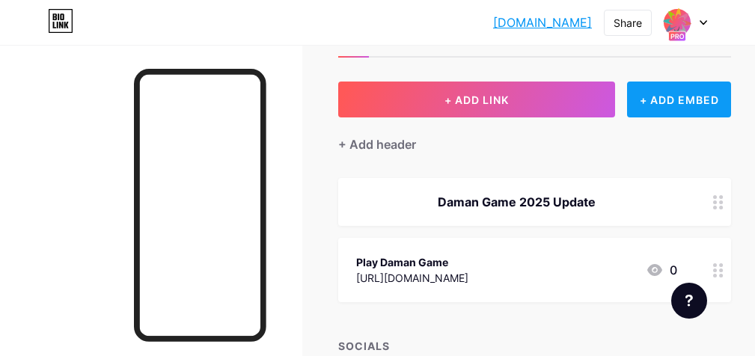
scroll to position [75, 0]
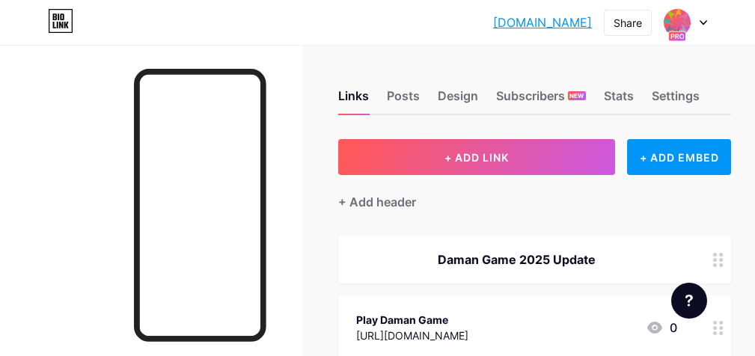
click at [61, 22] on icon at bounding box center [60, 21] width 25 height 24
click at [538, 22] on link "[DOMAIN_NAME]" at bounding box center [542, 22] width 99 height 18
click at [670, 99] on div "Settings" at bounding box center [675, 100] width 48 height 27
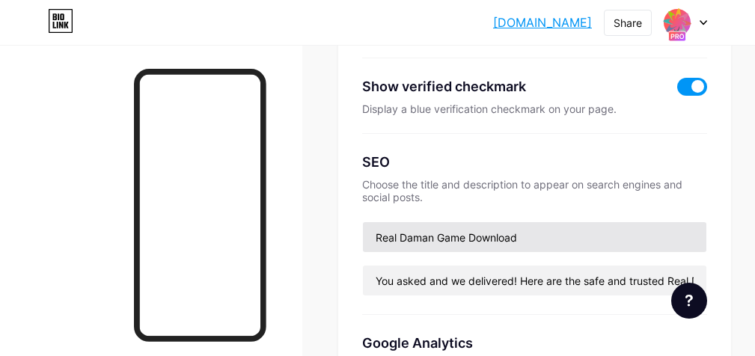
scroll to position [374, 0]
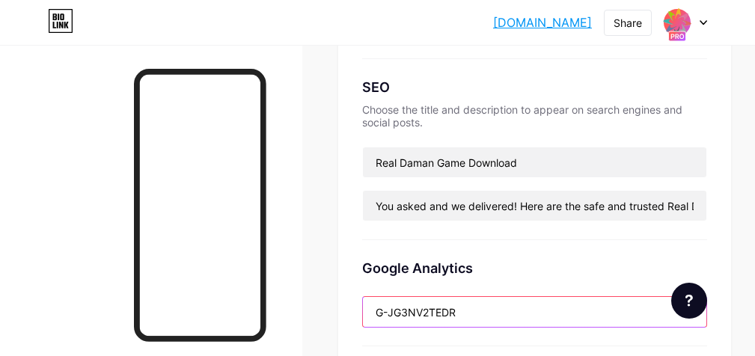
click at [511, 301] on input "G-JG3NV2TEDR" at bounding box center [534, 312] width 343 height 30
paste input "TM-PPSCCNZ3"
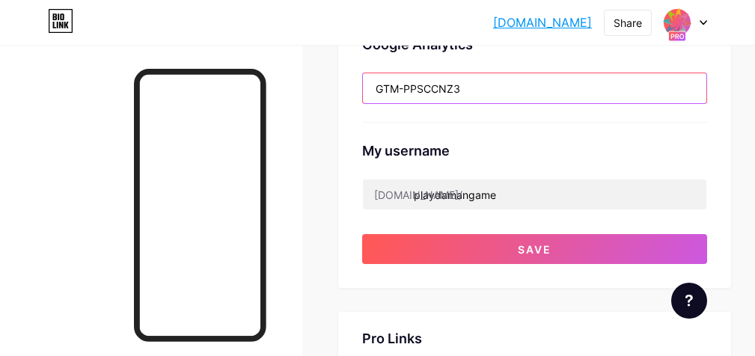
scroll to position [598, 0]
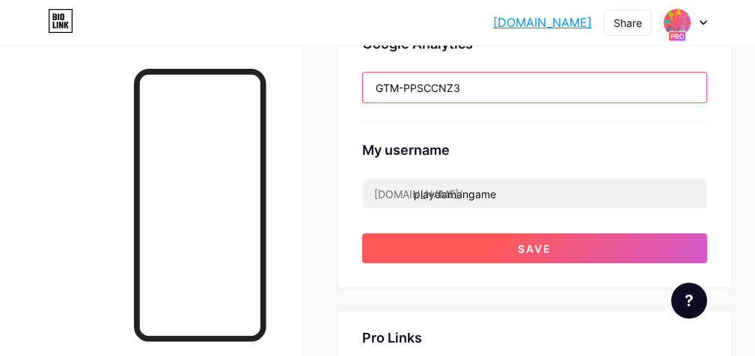
type input "GTM-PPSCCNZ3"
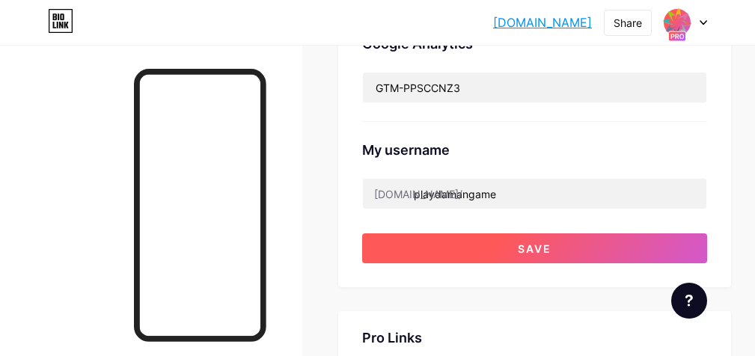
click at [562, 250] on button "Save" at bounding box center [534, 248] width 345 height 30
